Goal: Task Accomplishment & Management: Manage account settings

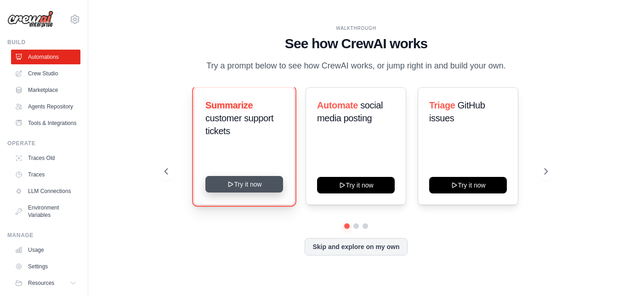
click at [233, 190] on button "Try it now" at bounding box center [244, 184] width 78 height 17
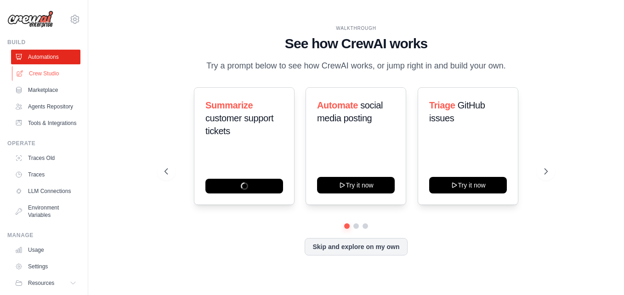
click at [61, 75] on link "Crew Studio" at bounding box center [46, 73] width 69 height 15
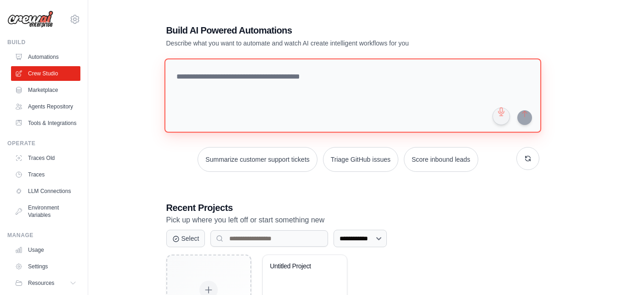
click at [311, 85] on textarea at bounding box center [352, 95] width 377 height 74
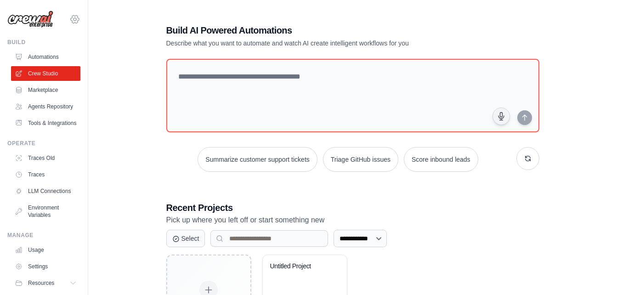
click at [69, 21] on icon at bounding box center [74, 19] width 11 height 11
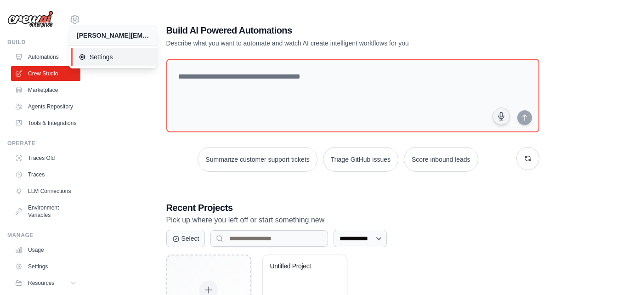
click at [109, 60] on span "Settings" at bounding box center [115, 56] width 73 height 9
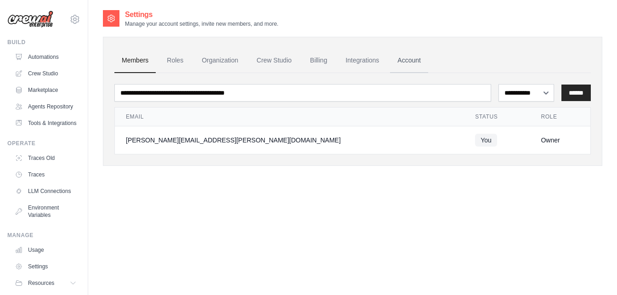
click at [413, 60] on link "Account" at bounding box center [409, 60] width 38 height 25
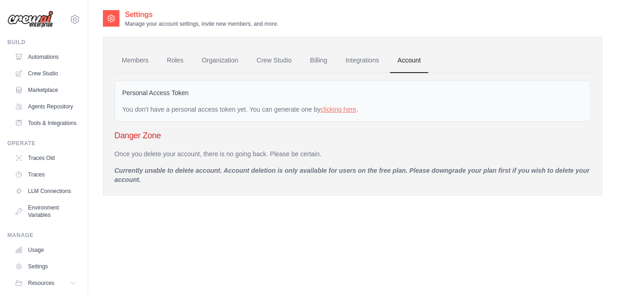
drag, startPoint x: 115, startPoint y: 151, endPoint x: 320, endPoint y: 153, distance: 205.0
click at [320, 153] on p "Once you delete your account, there is no going back. Please be certain." at bounding box center [352, 153] width 477 height 9
click at [226, 141] on h3 "Danger Zone" at bounding box center [352, 135] width 477 height 13
drag, startPoint x: 202, startPoint y: 156, endPoint x: 336, endPoint y: 157, distance: 133.8
click at [336, 157] on p "Once you delete your account, there is no going back. Please be certain." at bounding box center [352, 153] width 477 height 9
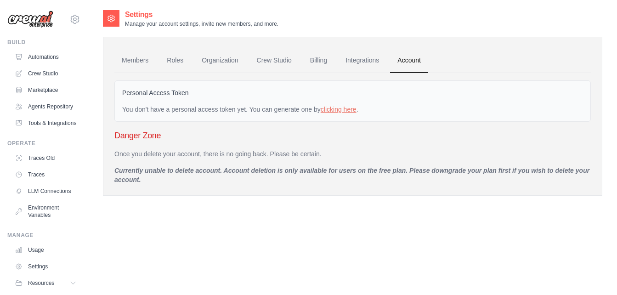
drag, startPoint x: 336, startPoint y: 157, endPoint x: 237, endPoint y: 172, distance: 99.9
click at [257, 173] on p "Currently unable to delete account. Account deletion is only available for user…" at bounding box center [352, 175] width 477 height 18
drag, startPoint x: 110, startPoint y: 171, endPoint x: 162, endPoint y: 181, distance: 53.4
click at [162, 181] on div "Members Roles Organization Crew Studio Billing Integrations Account Personal Ac…" at bounding box center [353, 116] width 500 height 159
drag, startPoint x: 162, startPoint y: 181, endPoint x: 240, endPoint y: 182, distance: 77.7
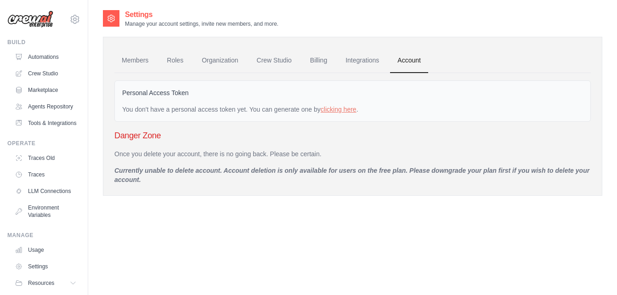
click at [240, 182] on p "Currently unable to delete account. Account deletion is only available for user…" at bounding box center [352, 175] width 477 height 18
